Goal: Information Seeking & Learning: Learn about a topic

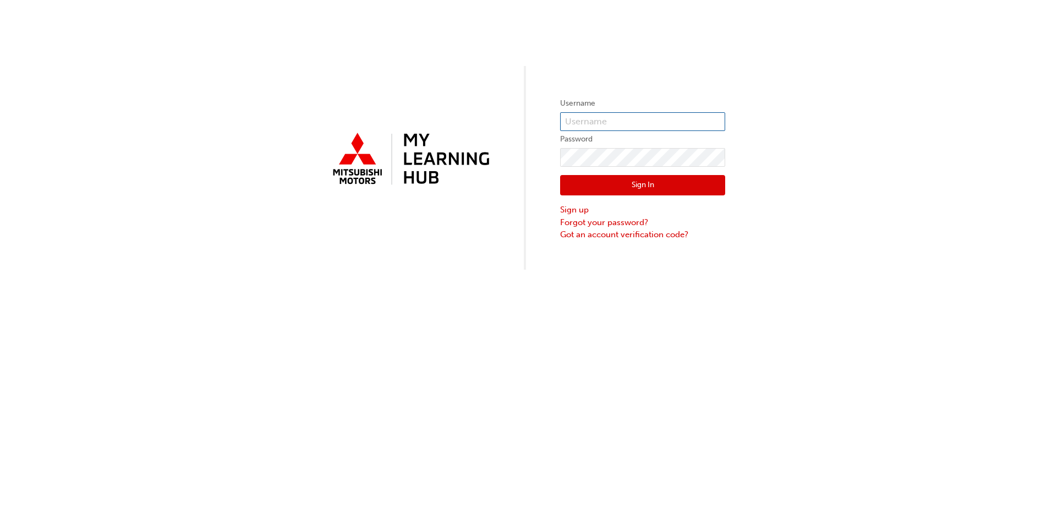
type input "[EMAIL_ADDRESS][DOMAIN_NAME]"
click at [639, 184] on button "Sign In" at bounding box center [642, 185] width 165 height 21
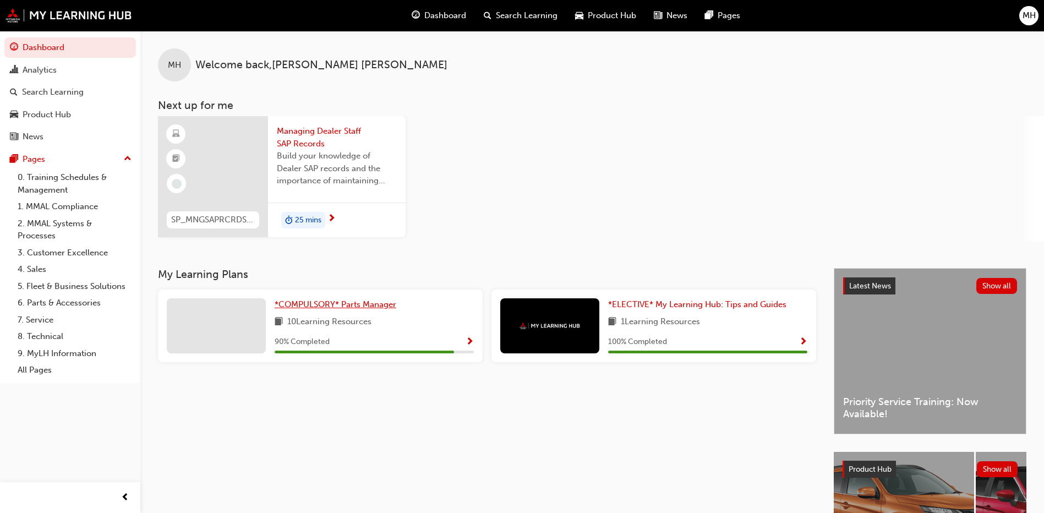
click at [343, 305] on span "*COMPULSORY* Parts Manager" at bounding box center [336, 304] width 122 height 10
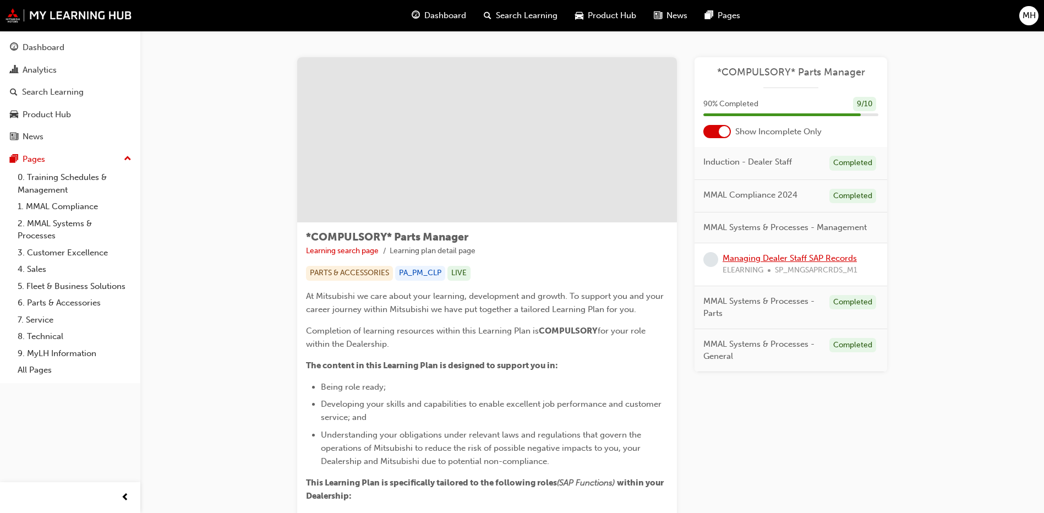
click at [797, 259] on link "Managing Dealer Staff SAP Records" at bounding box center [789, 258] width 134 height 10
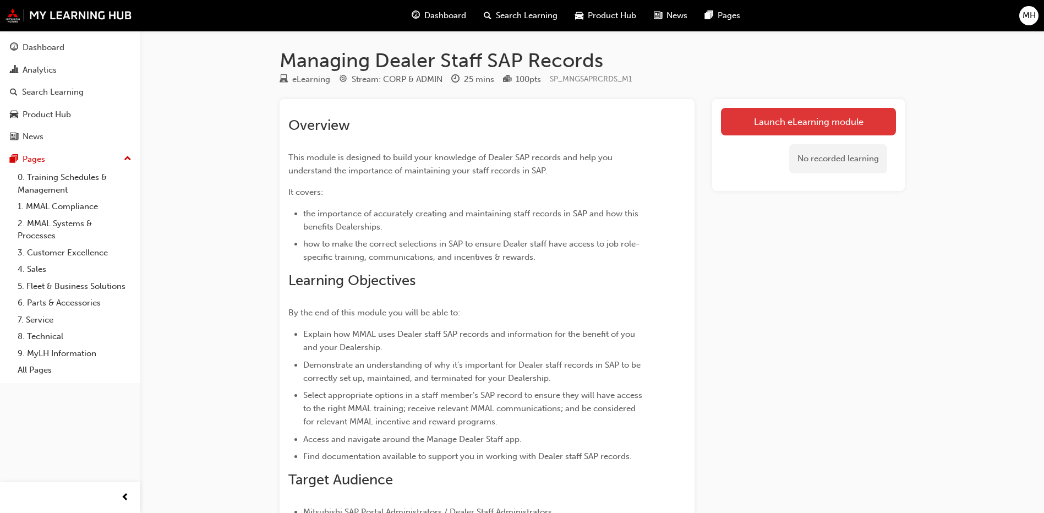
click at [775, 126] on link "Launch eLearning module" at bounding box center [808, 122] width 175 height 28
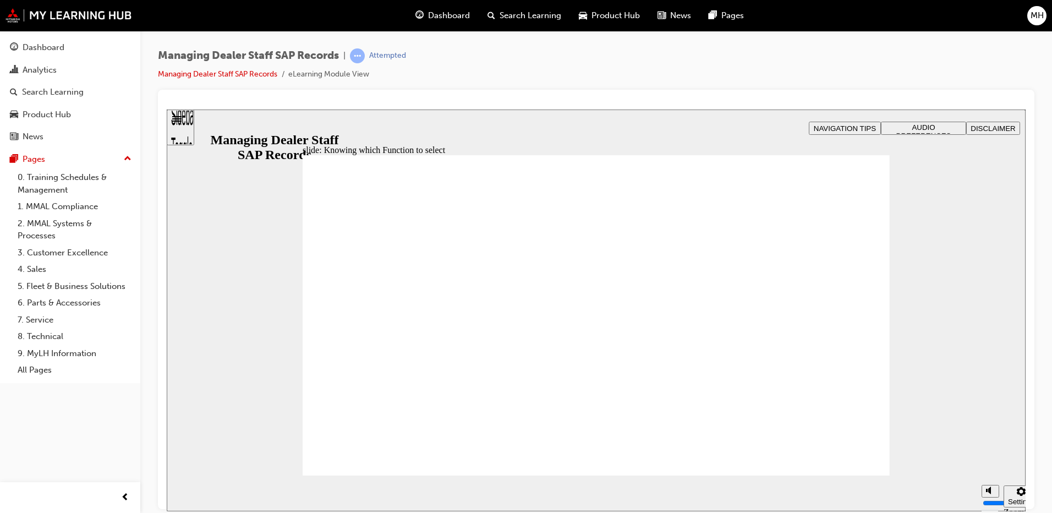
drag, startPoint x: 861, startPoint y: 170, endPoint x: 778, endPoint y: 237, distance: 106.4
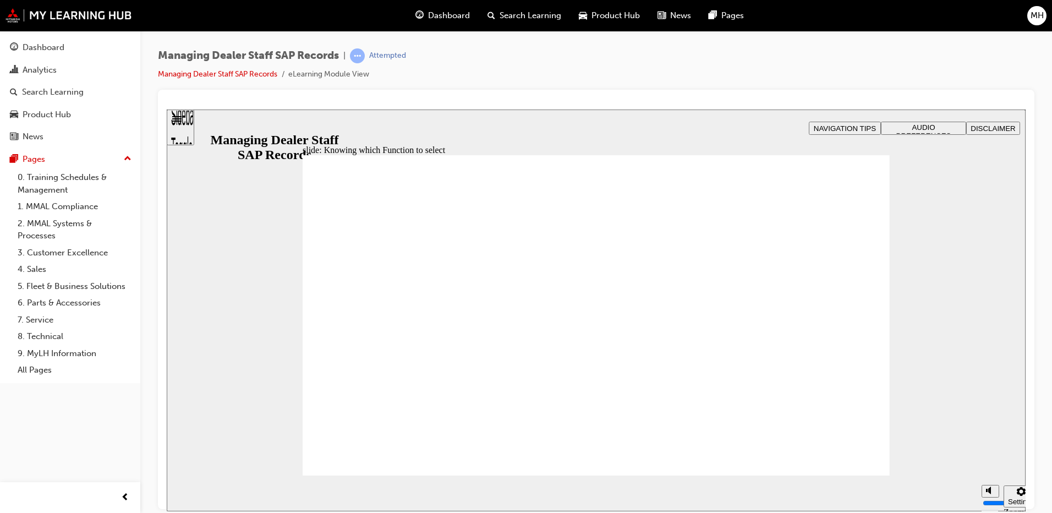
type input "123"
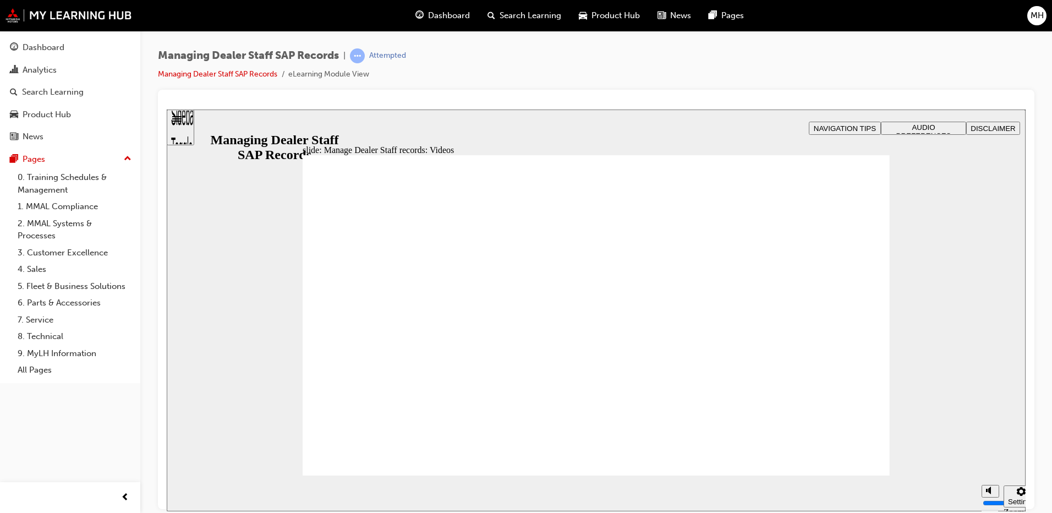
drag, startPoint x: 548, startPoint y: 429, endPoint x: 885, endPoint y: 425, distance: 336.7
drag, startPoint x: 420, startPoint y: 428, endPoint x: 685, endPoint y: 426, distance: 264.6
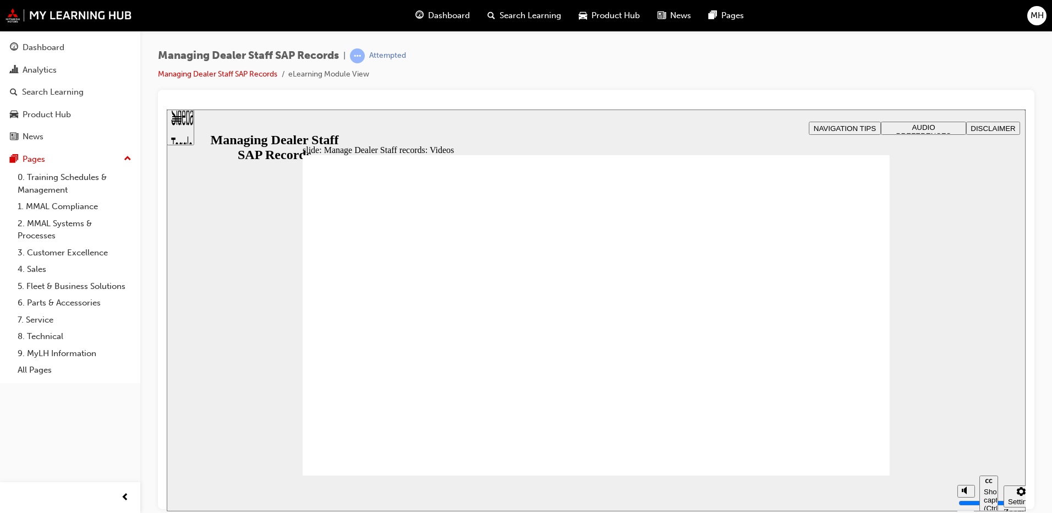
drag, startPoint x: 685, startPoint y: 426, endPoint x: 787, endPoint y: 414, distance: 102.5
type input "127"
drag, startPoint x: 579, startPoint y: 431, endPoint x: 820, endPoint y: 435, distance: 241.5
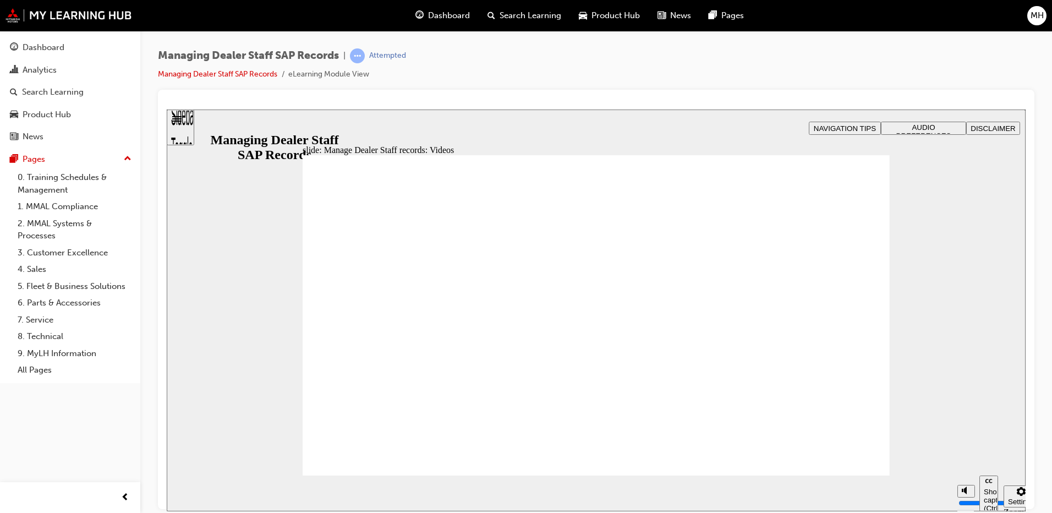
type input "144"
drag, startPoint x: 569, startPoint y: 427, endPoint x: 805, endPoint y: 418, distance: 236.2
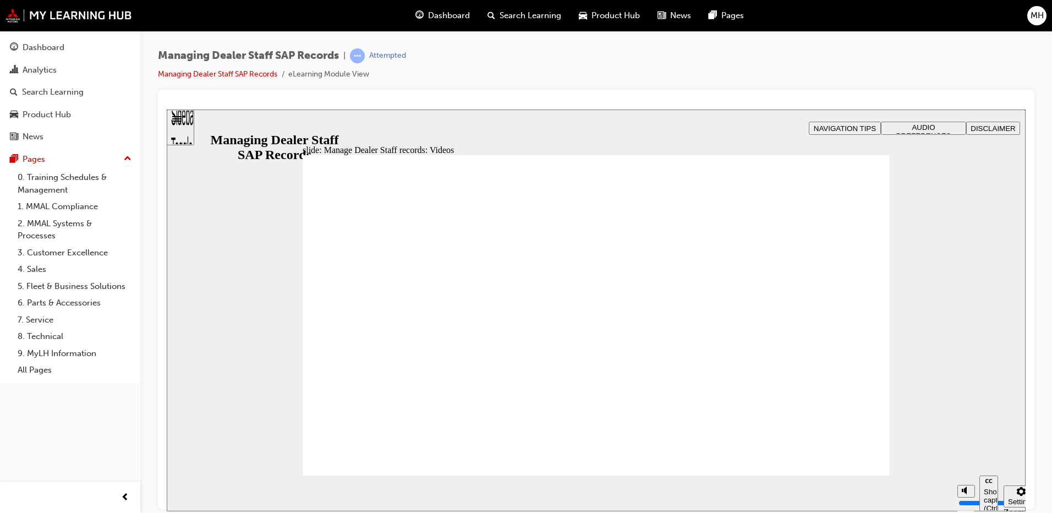
type input "254"
type input "75"
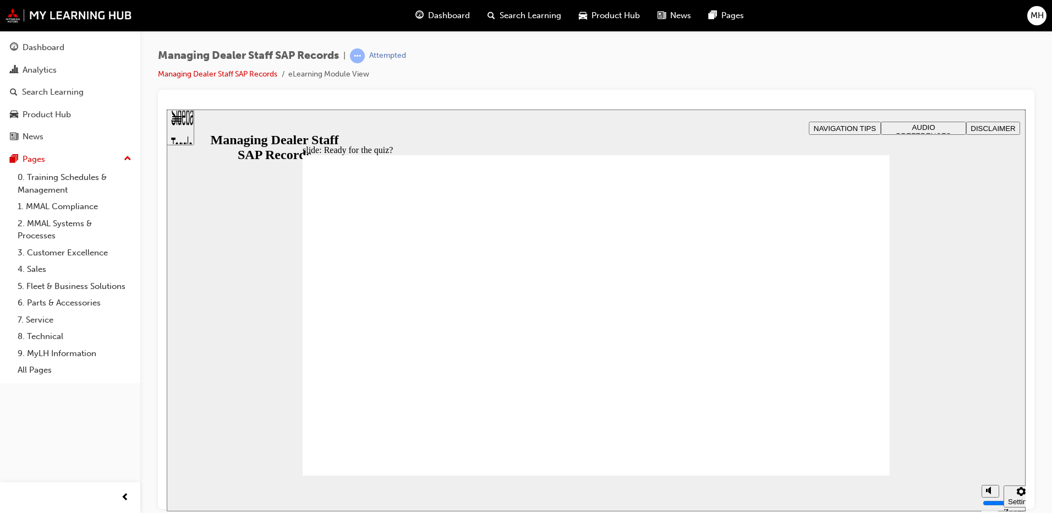
checkbox input "true"
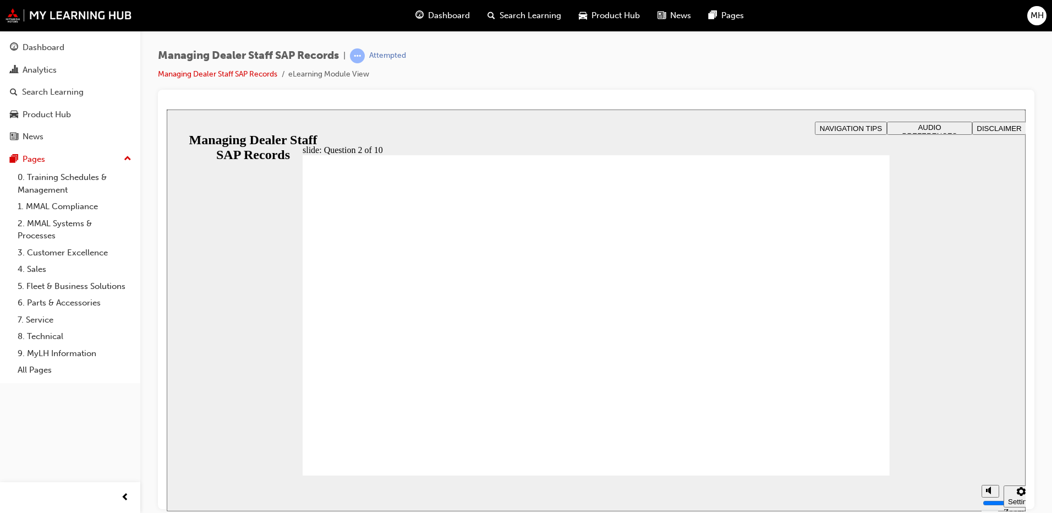
radio input "true"
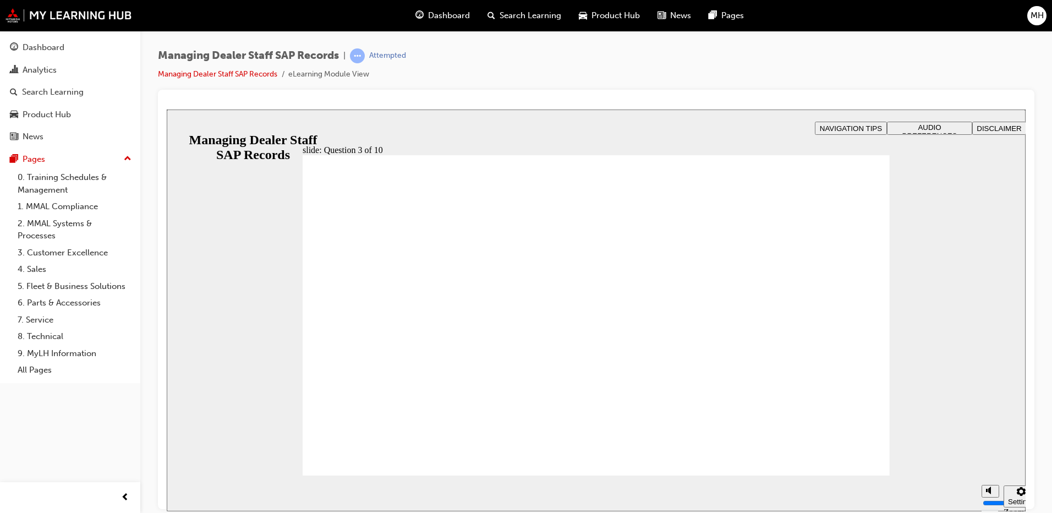
checkbox input "true"
drag, startPoint x: 677, startPoint y: 395, endPoint x: 701, endPoint y: 383, distance: 27.3
checkbox input "true"
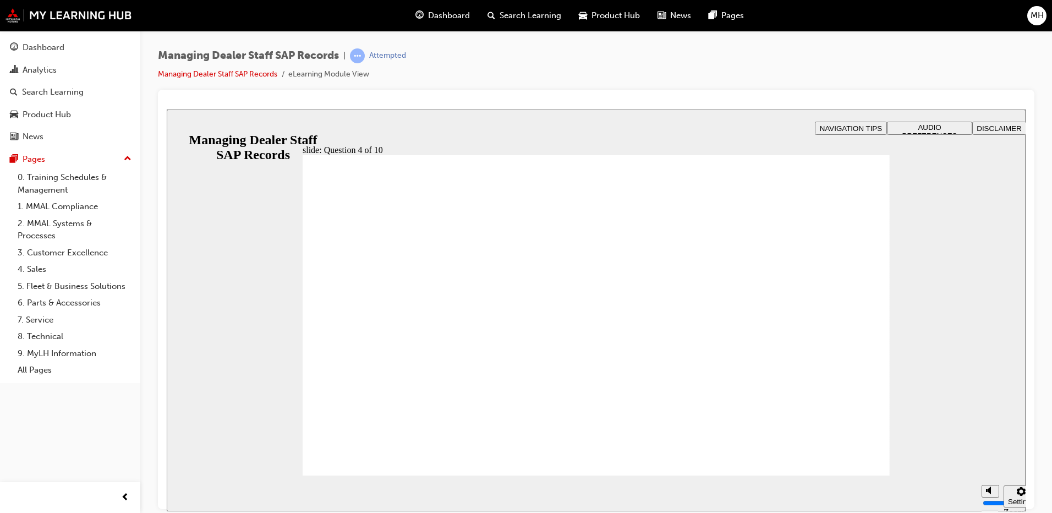
checkbox input "true"
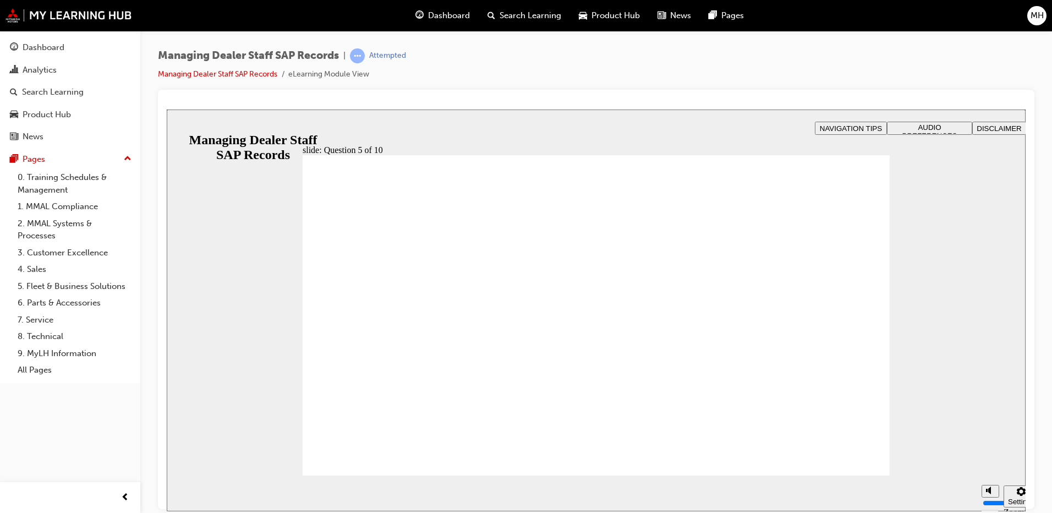
radio input "true"
checkbox input "true"
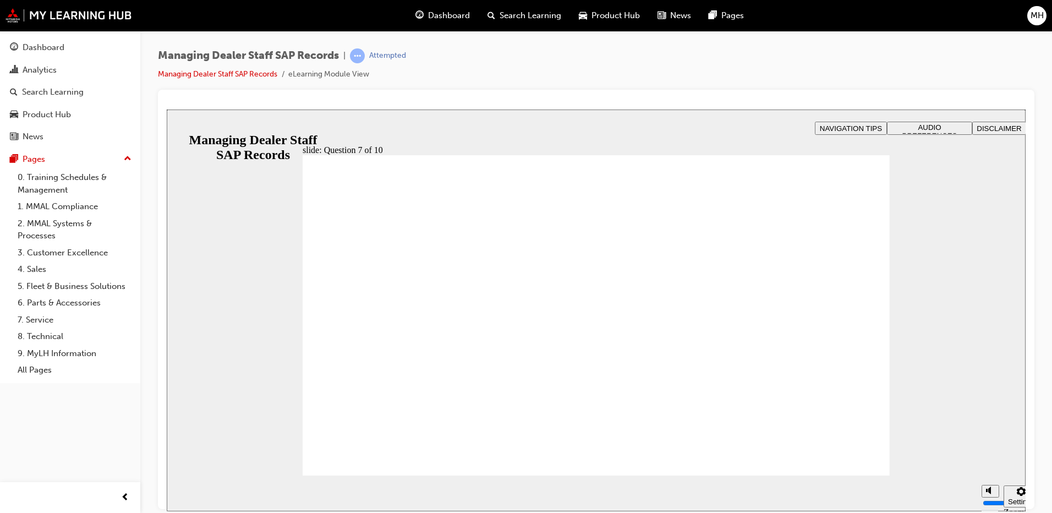
checkbox input "true"
radio input "true"
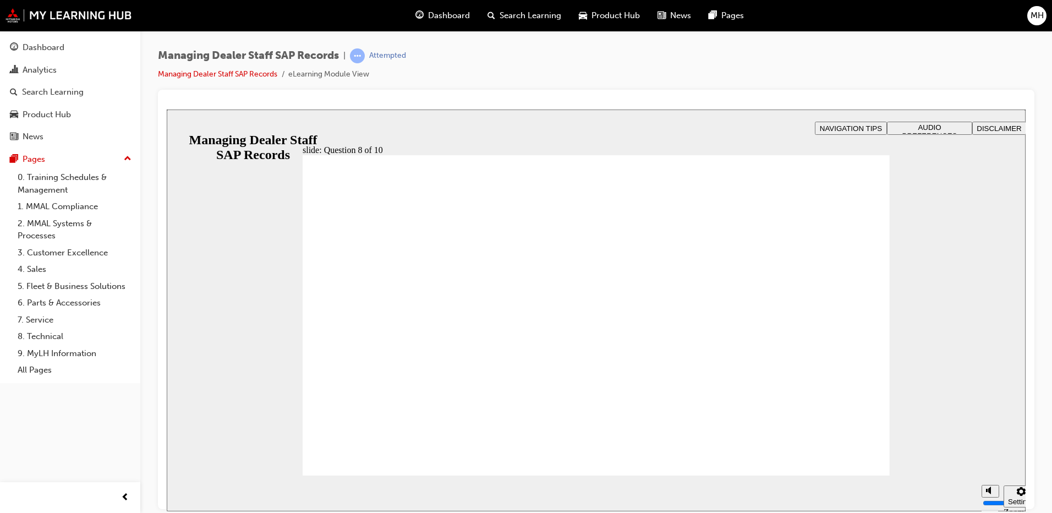
radio input "true"
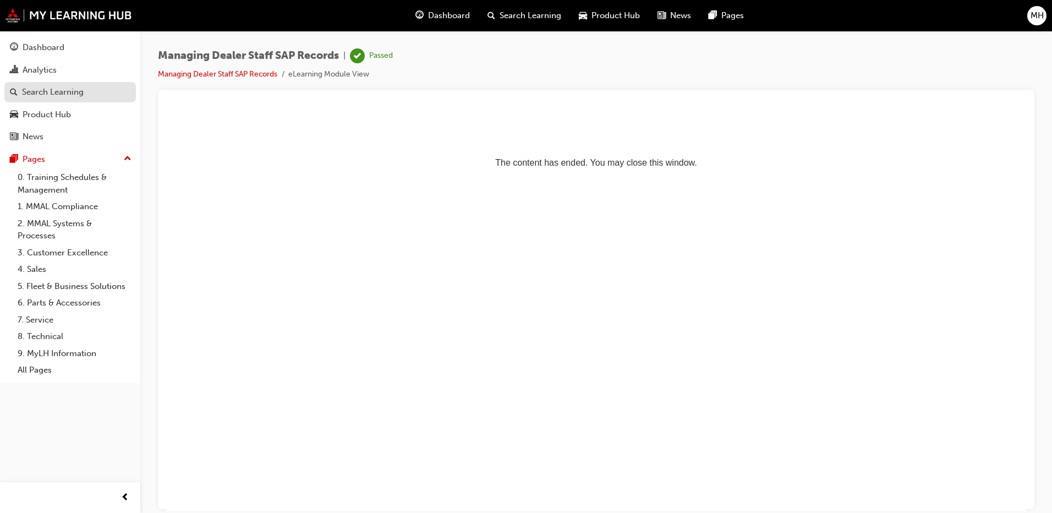
click at [34, 92] on div "Search Learning" at bounding box center [53, 92] width 62 height 13
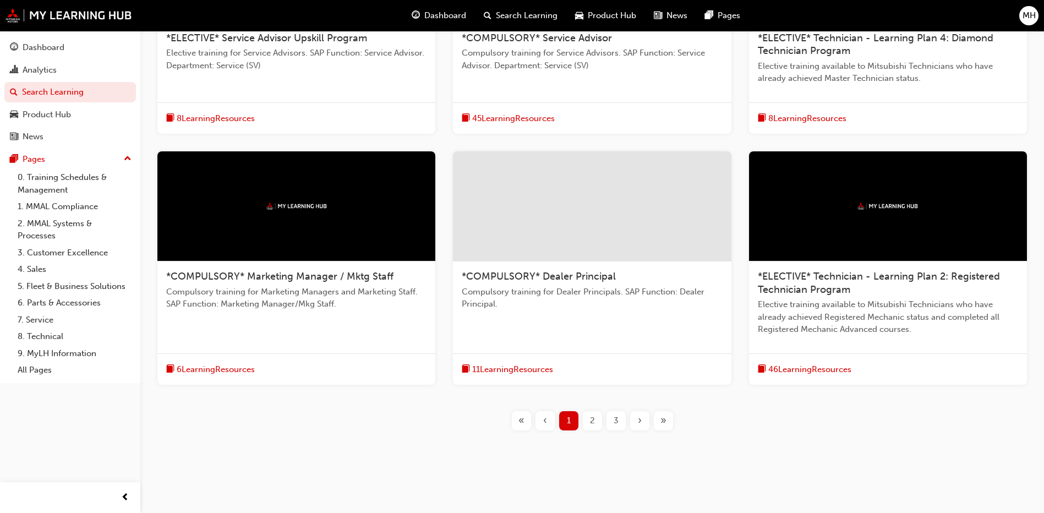
scroll to position [348, 0]
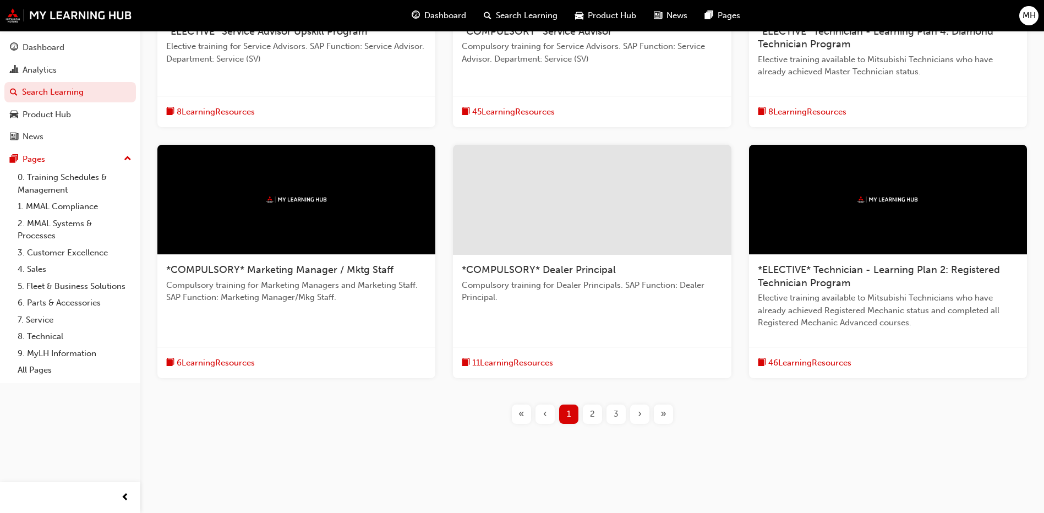
click at [590, 408] on span "2" at bounding box center [592, 414] width 5 height 13
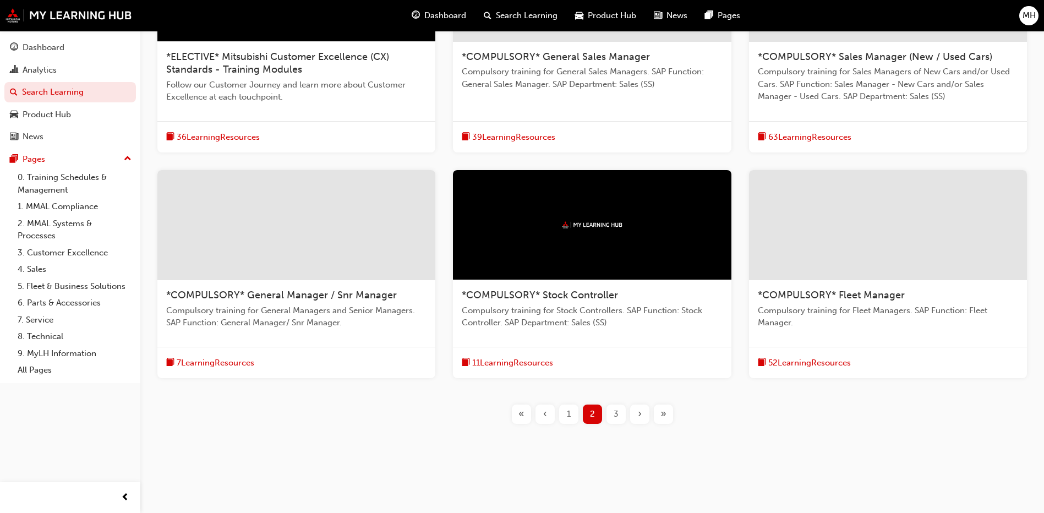
scroll to position [323, 0]
